Goal: Information Seeking & Learning: Learn about a topic

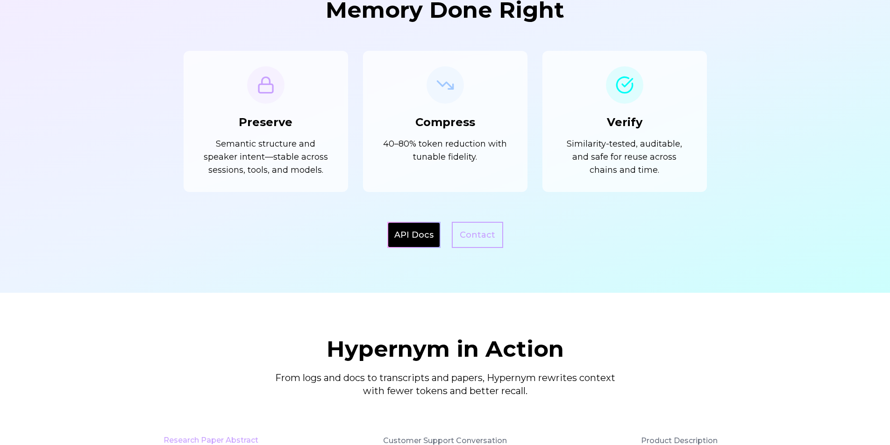
scroll to position [934, 0]
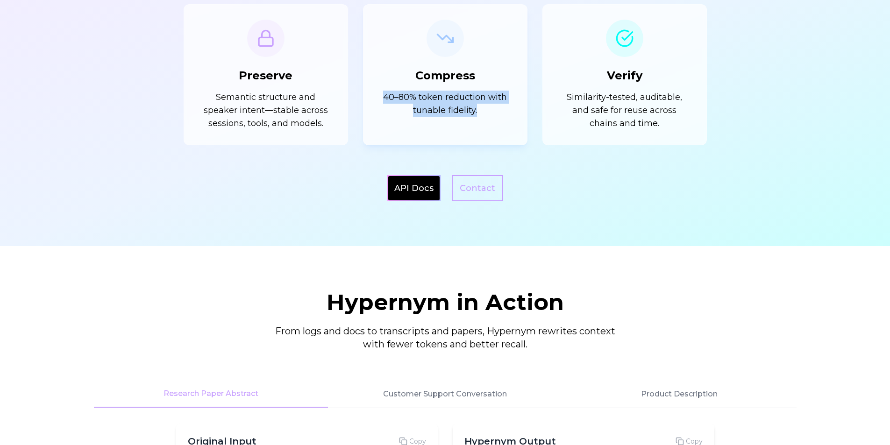
drag, startPoint x: 375, startPoint y: 93, endPoint x: 486, endPoint y: 128, distance: 116.7
click at [495, 115] on div "Compress 40–80% token reduction with tunable fidelity." at bounding box center [445, 74] width 164 height 141
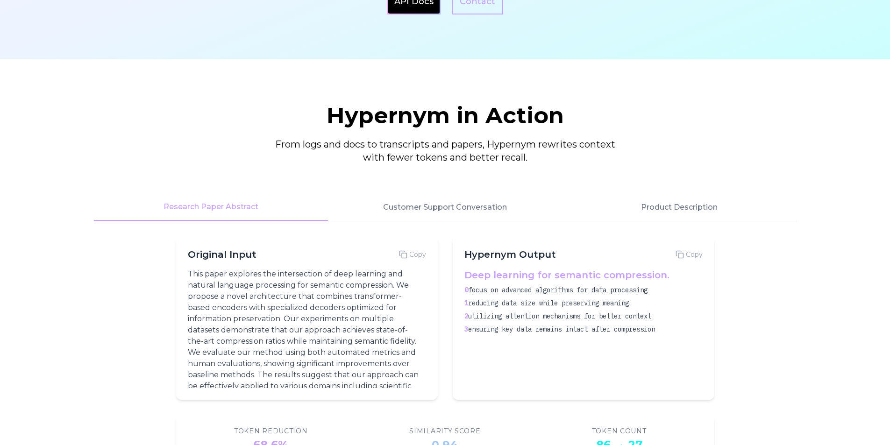
click at [412, 7] on link "API Docs" at bounding box center [413, 1] width 39 height 13
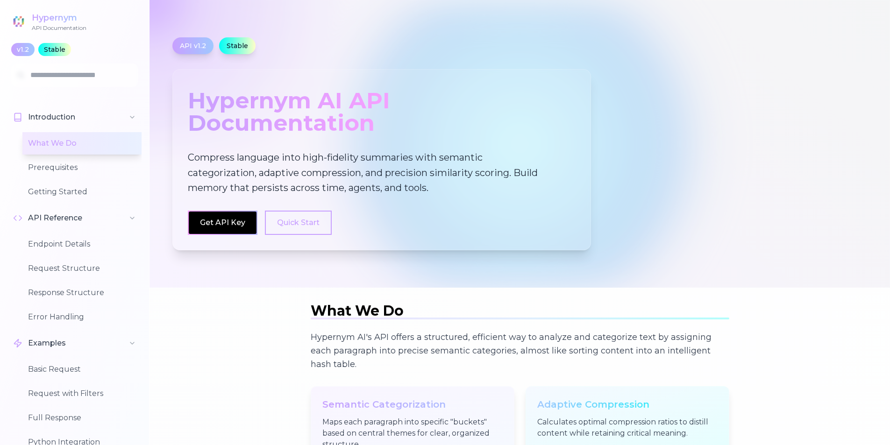
click at [21, 15] on img at bounding box center [18, 21] width 16 height 16
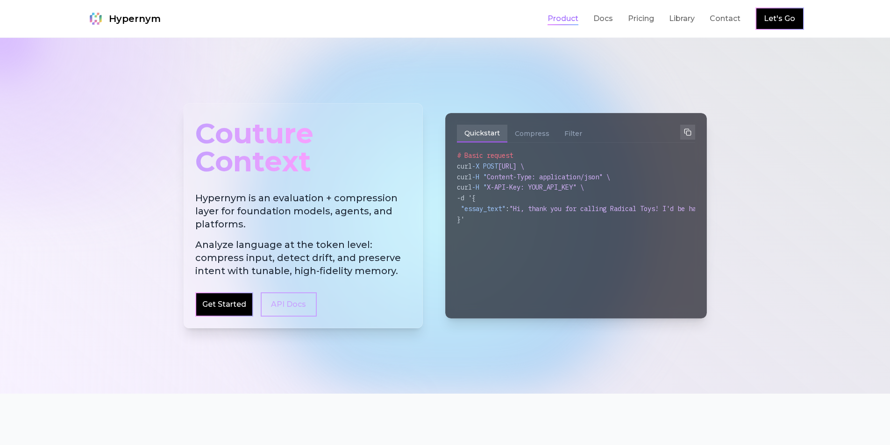
click at [558, 18] on link "Product" at bounding box center [562, 18] width 31 height 11
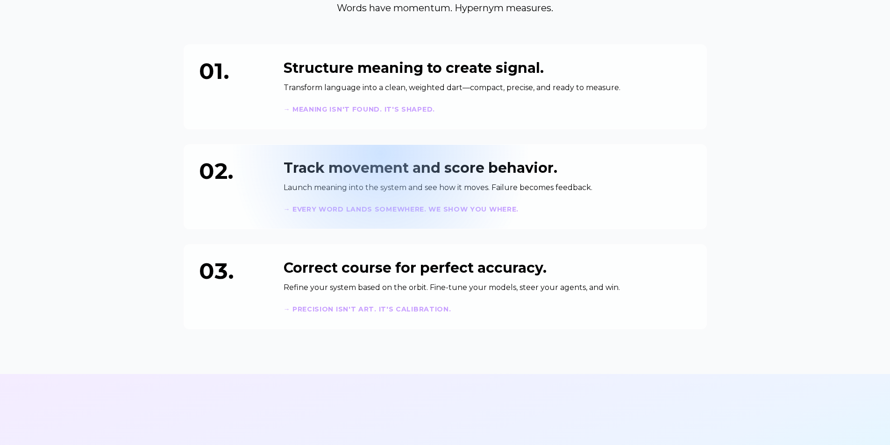
scroll to position [700, 0]
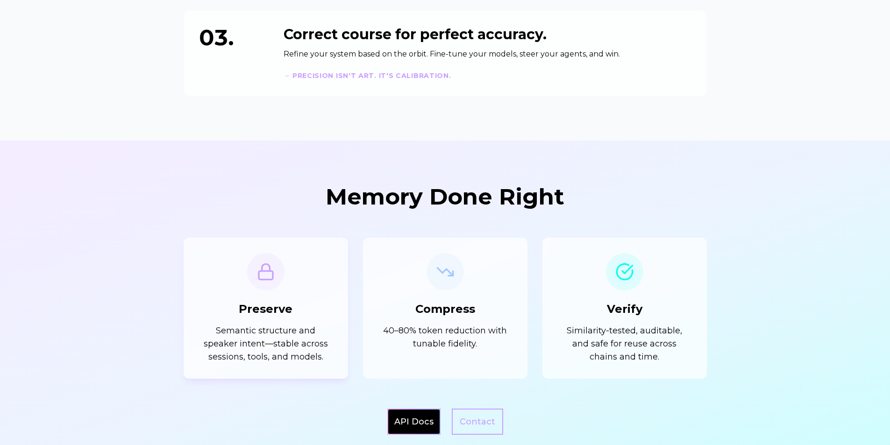
click at [220, 296] on div "Preserve Semantic structure and speaker intent—stable across sessions, tools, a…" at bounding box center [266, 308] width 134 height 110
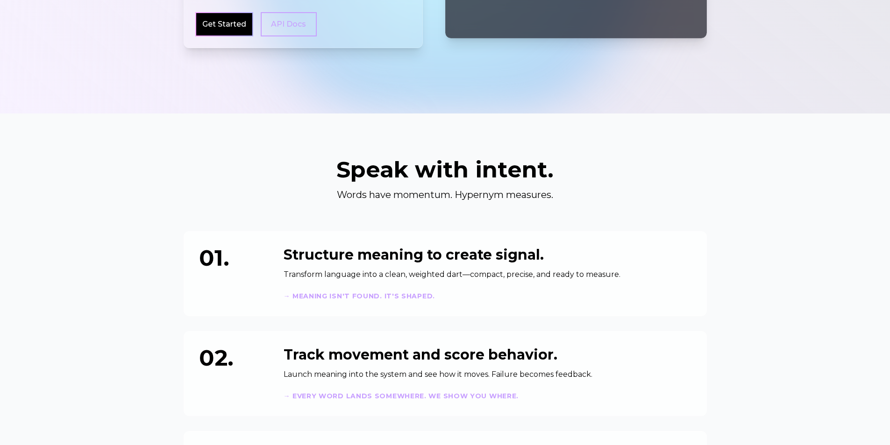
scroll to position [0, 0]
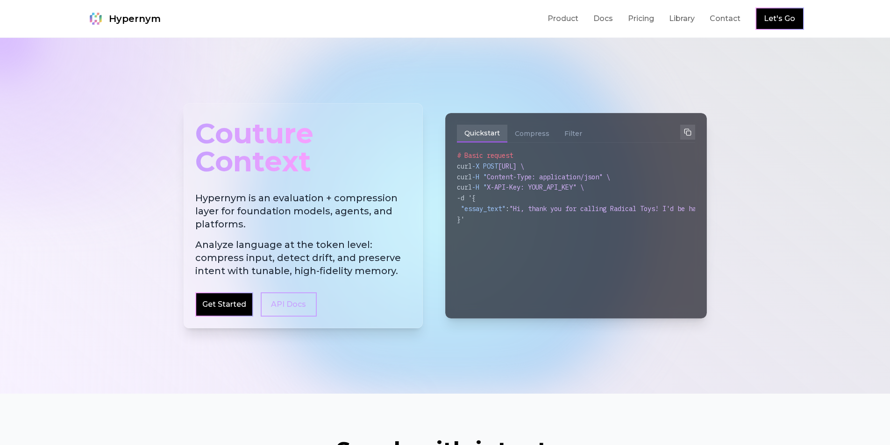
click at [140, 28] on div "Hypernym Product Docs Pricing Library Contact Let's Go" at bounding box center [444, 18] width 717 height 22
click at [141, 21] on span "Hypernym" at bounding box center [135, 18] width 52 height 13
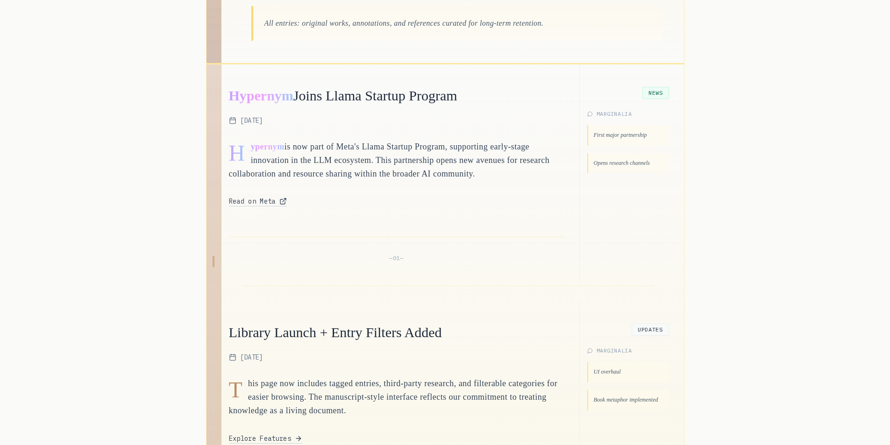
scroll to position [467, 0]
